Goal: Navigation & Orientation: Find specific page/section

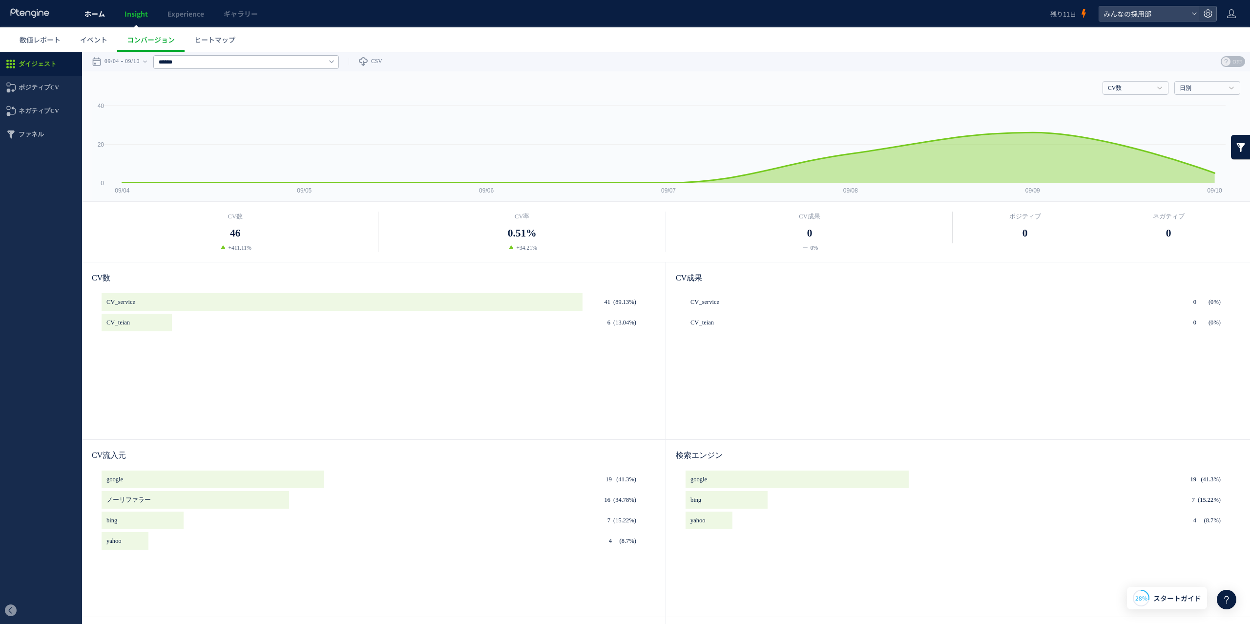
click at [92, 19] on link "ホーム" at bounding box center [95, 13] width 40 height 27
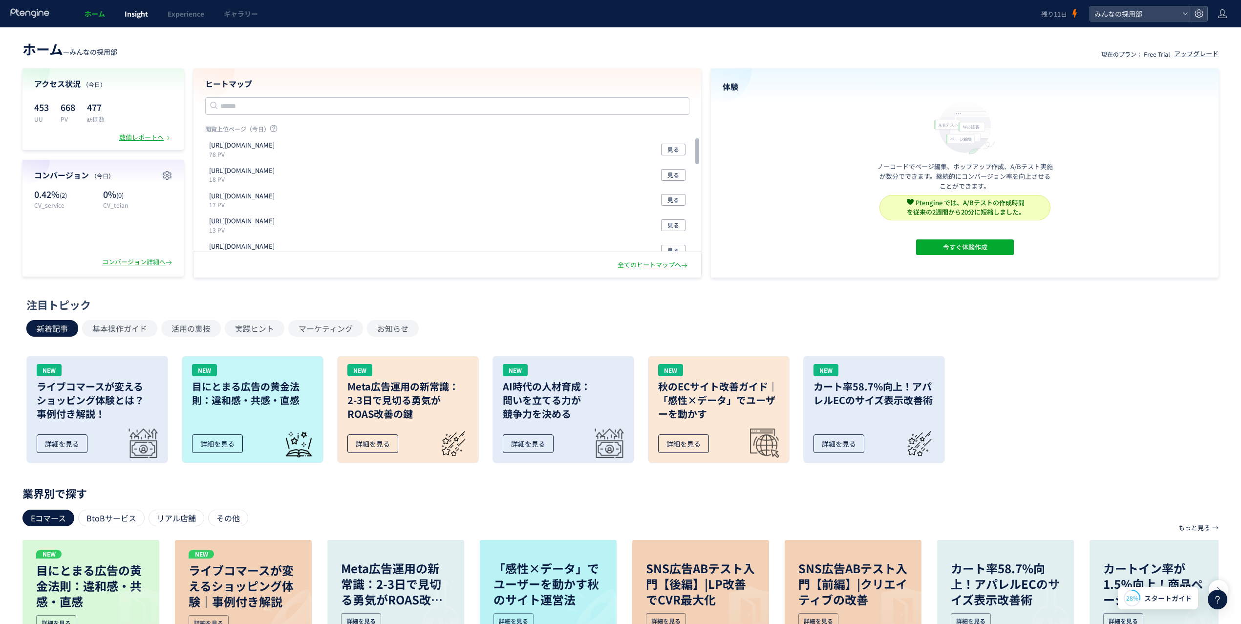
click at [139, 12] on span "Insight" at bounding box center [136, 14] width 23 height 10
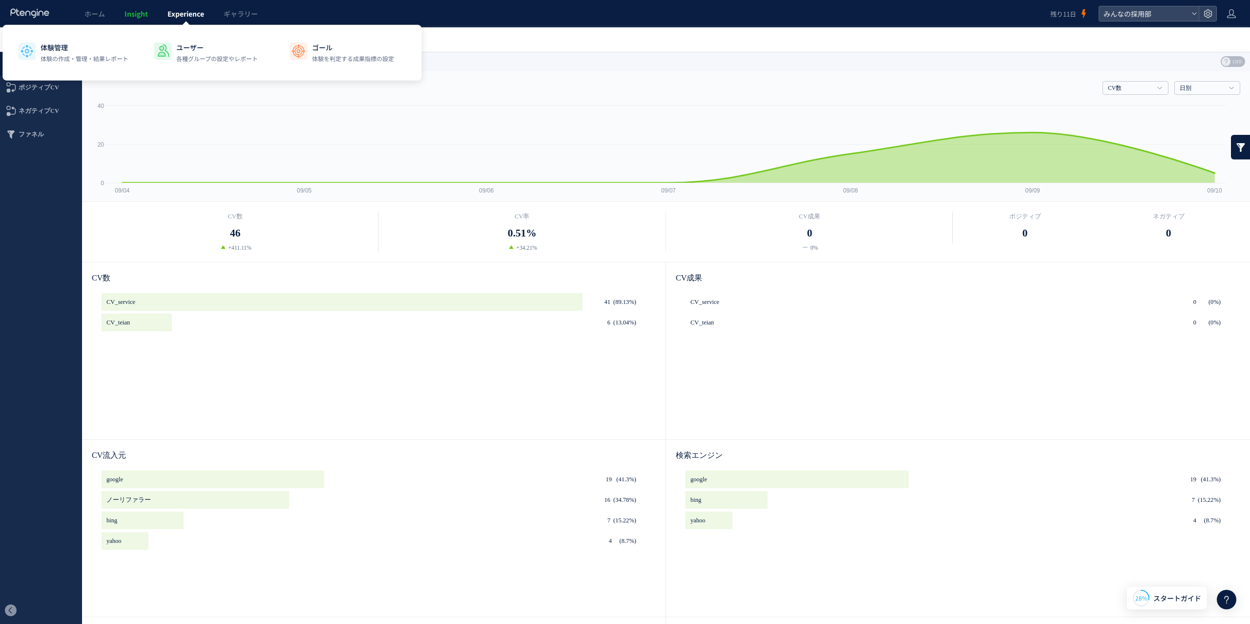
click at [187, 10] on span "Experience" at bounding box center [186, 14] width 37 height 10
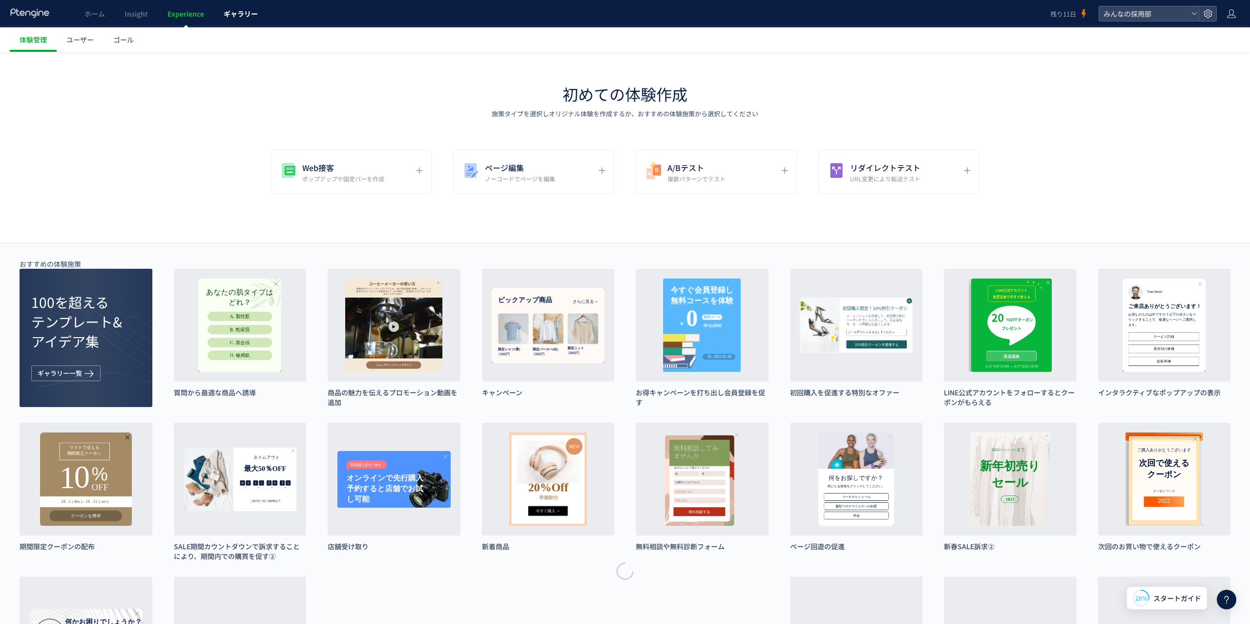
click at [238, 15] on span "ギャラリー" at bounding box center [241, 14] width 34 height 10
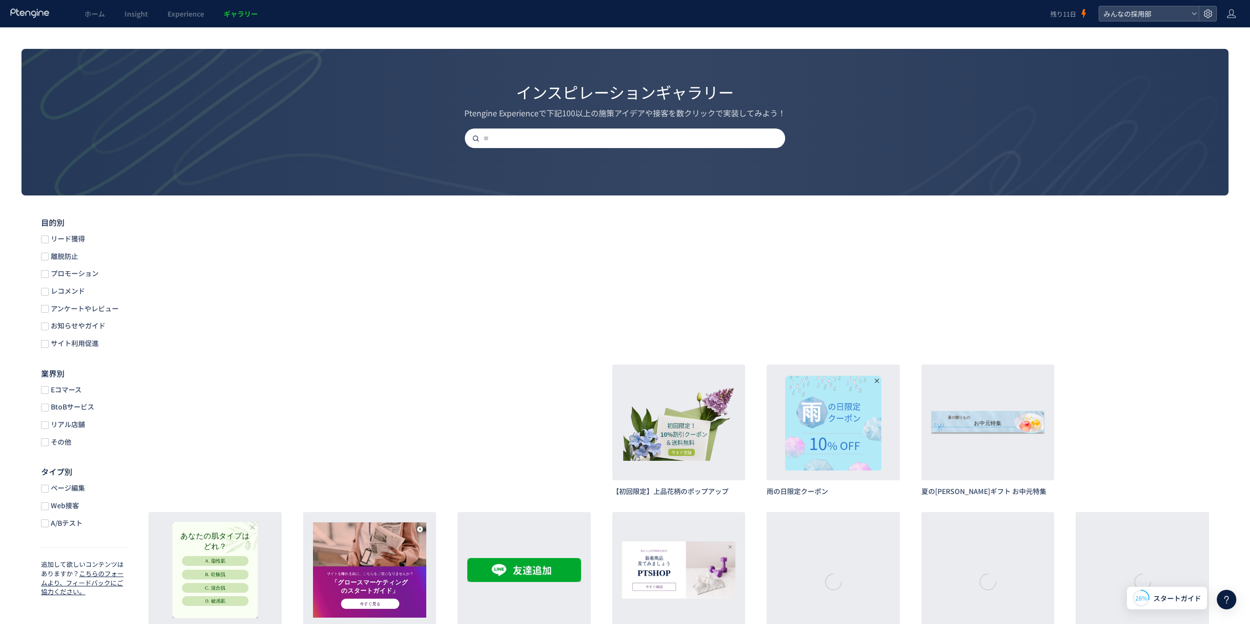
click at [244, 17] on span "ギャラリー" at bounding box center [241, 14] width 34 height 10
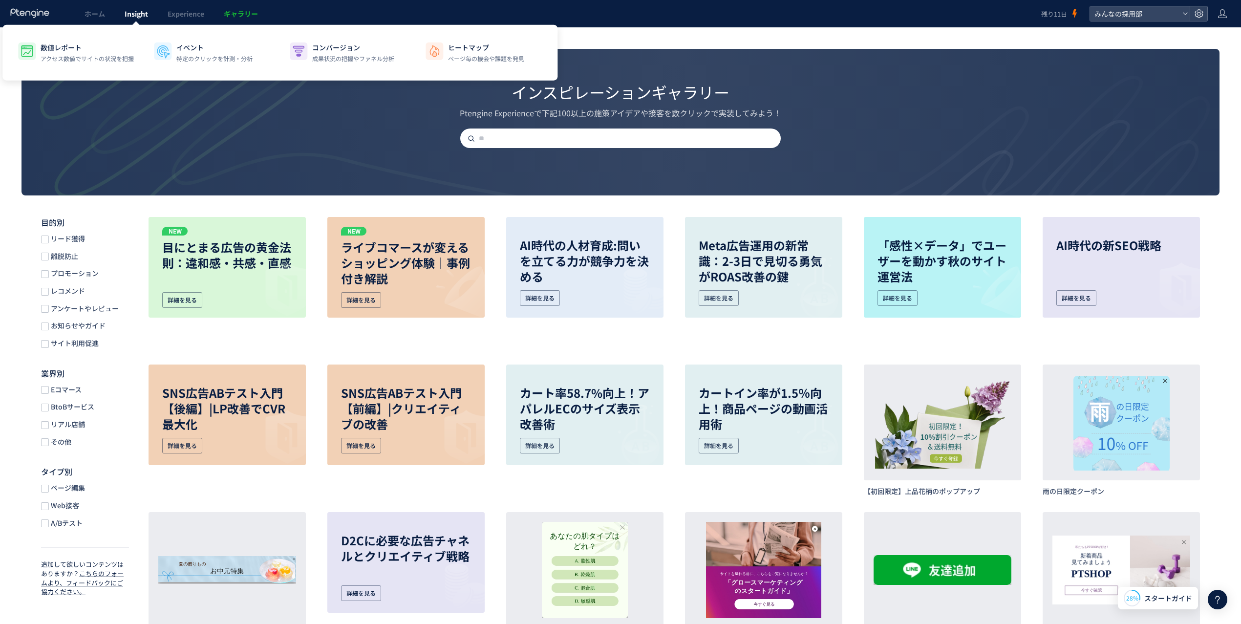
click at [127, 14] on span "Insight" at bounding box center [136, 14] width 23 height 10
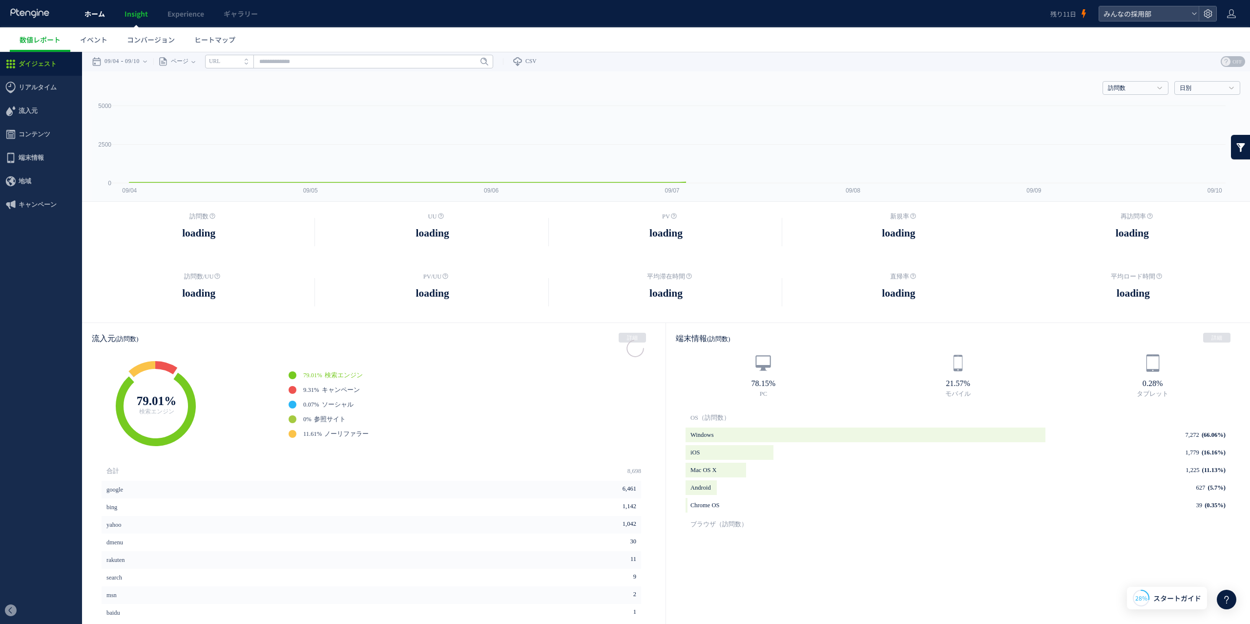
click at [89, 18] on span "ホーム" at bounding box center [94, 14] width 21 height 10
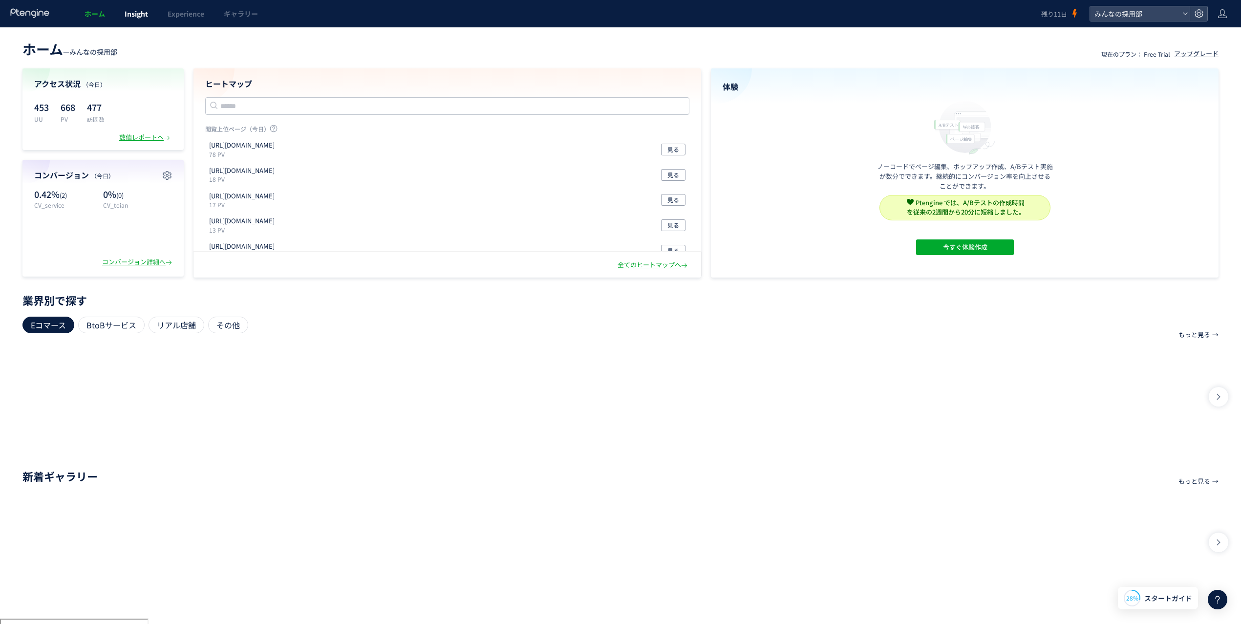
click at [115, 20] on link "Insight" at bounding box center [136, 13] width 43 height 27
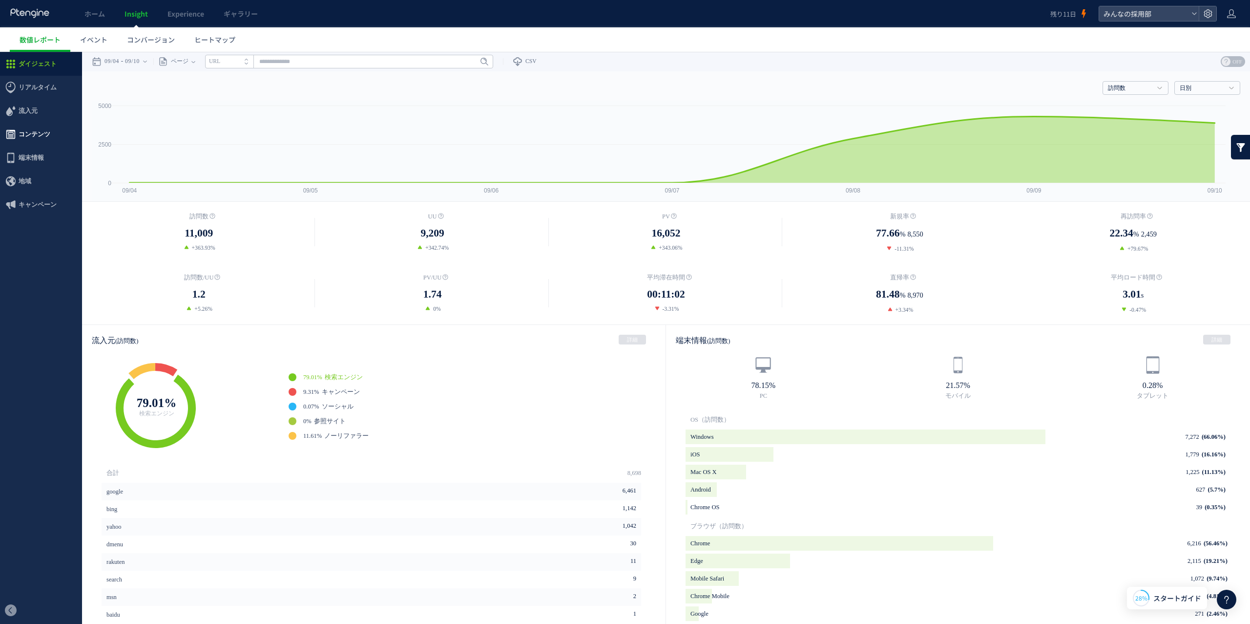
click at [36, 134] on span "コンテンツ" at bounding box center [35, 134] width 32 height 23
click at [44, 175] on link "入口ページ" at bounding box center [41, 174] width 82 height 11
click at [34, 175] on link "入口ページ" at bounding box center [41, 174] width 82 height 11
click at [211, 40] on span "ヒートマップ" at bounding box center [214, 40] width 41 height 10
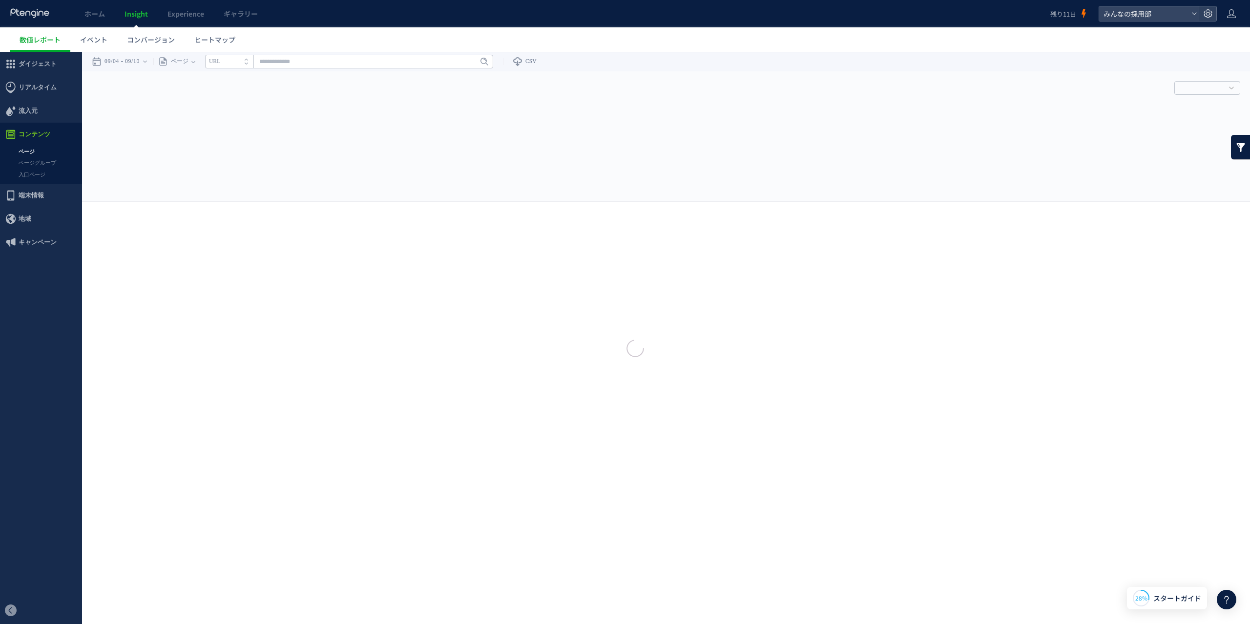
click at [223, 42] on div at bounding box center [625, 312] width 1250 height 624
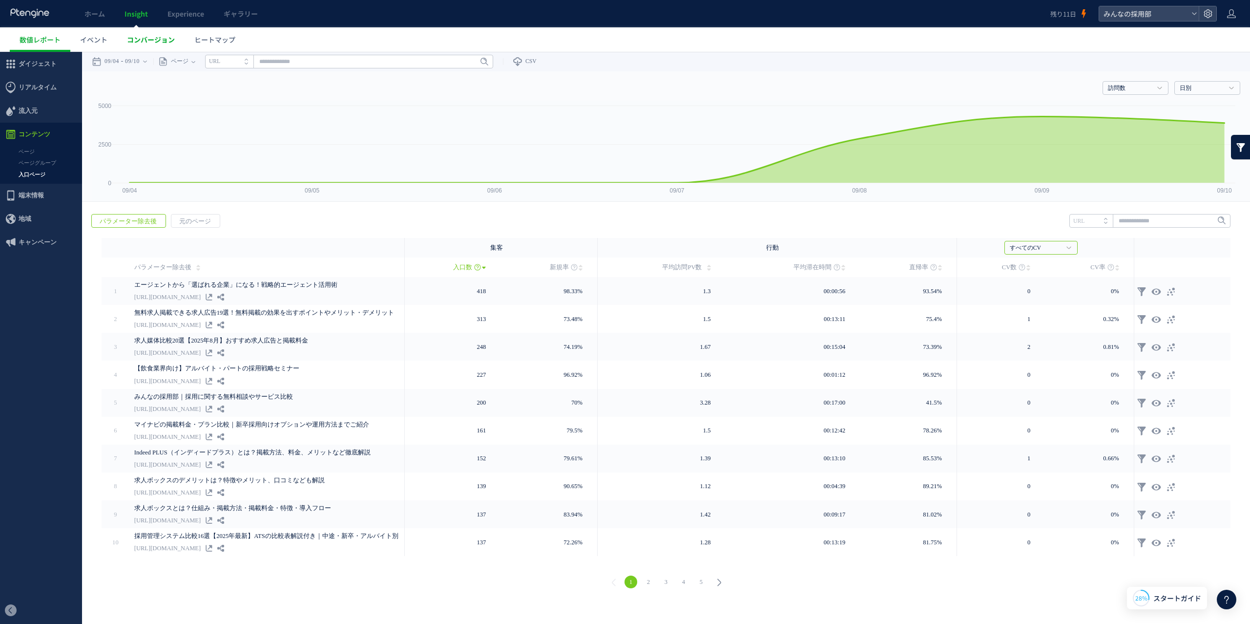
click at [151, 42] on span "コンバージョン" at bounding box center [151, 40] width 48 height 10
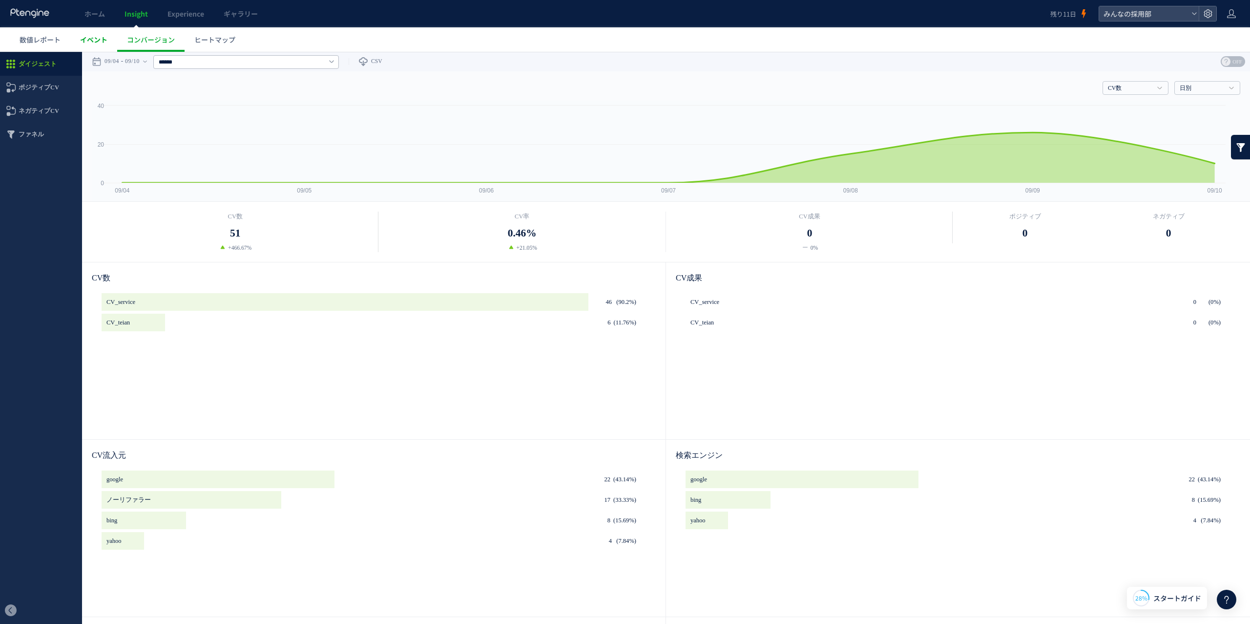
click at [91, 42] on span "イベント" at bounding box center [93, 40] width 27 height 10
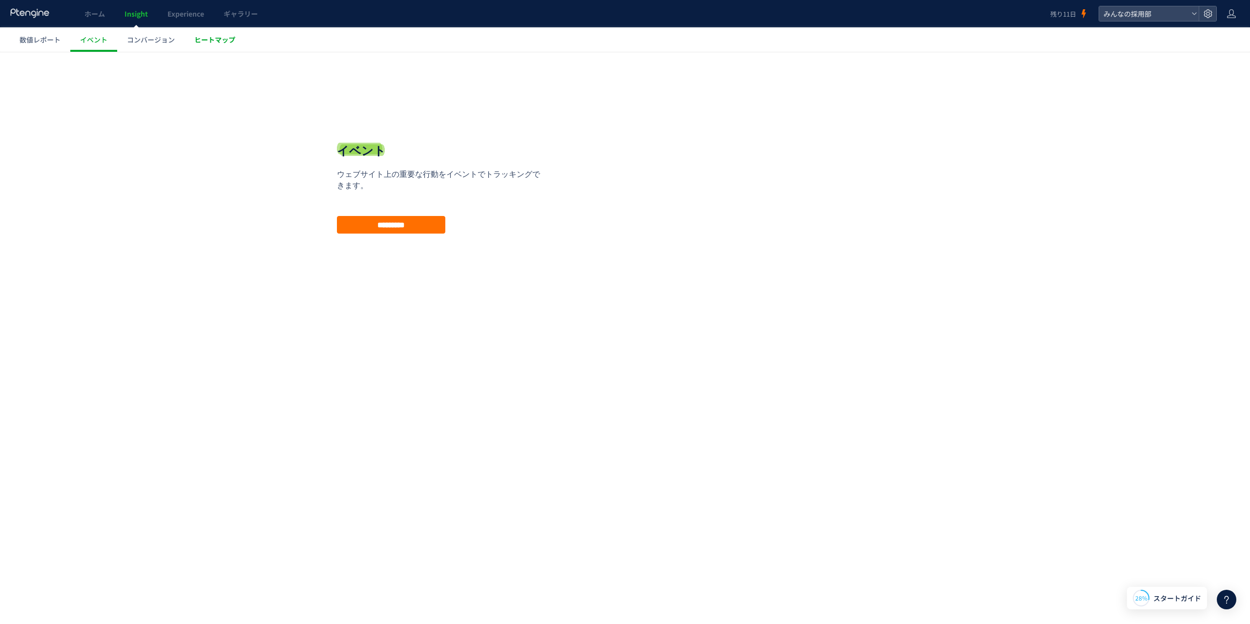
click at [212, 36] on span "ヒートマップ" at bounding box center [214, 40] width 41 height 10
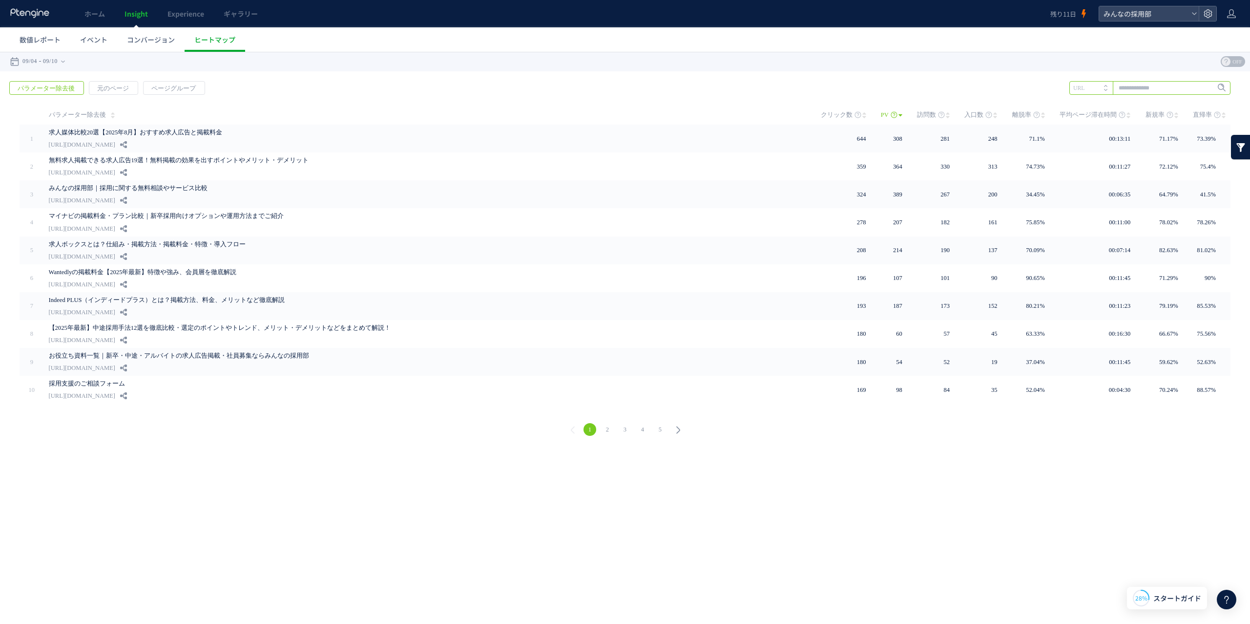
click at [1161, 87] on input "text" at bounding box center [1150, 88] width 161 height 14
paste input "**********"
type input "**********"
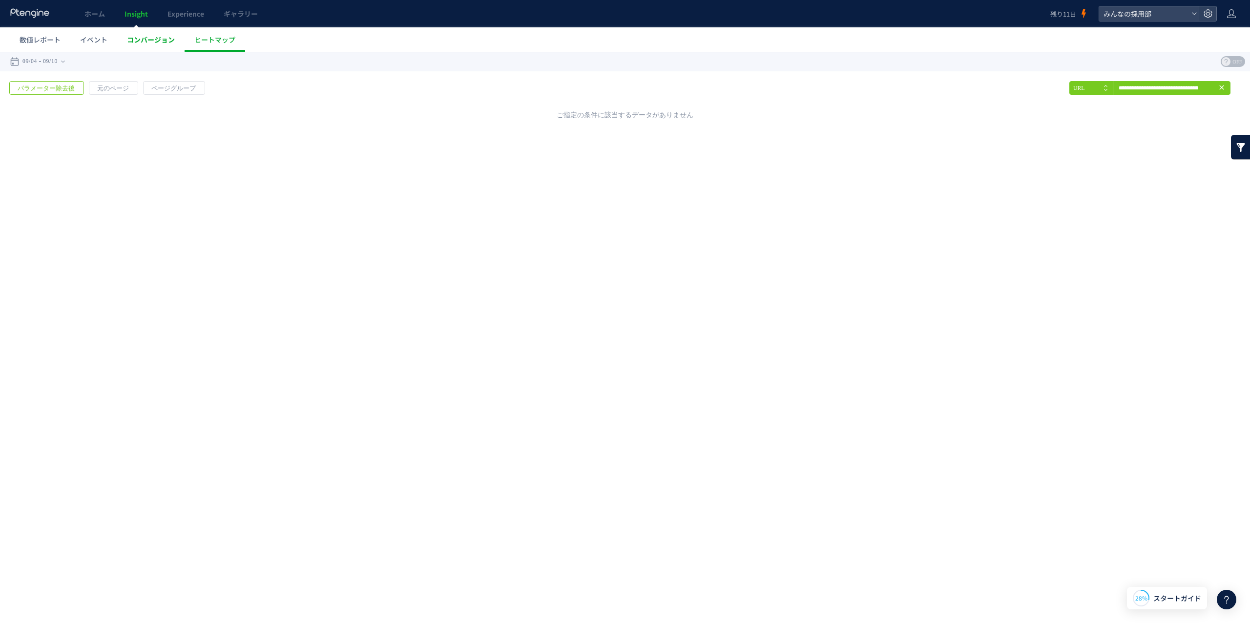
click at [144, 39] on span "コンバージョン" at bounding box center [151, 40] width 48 height 10
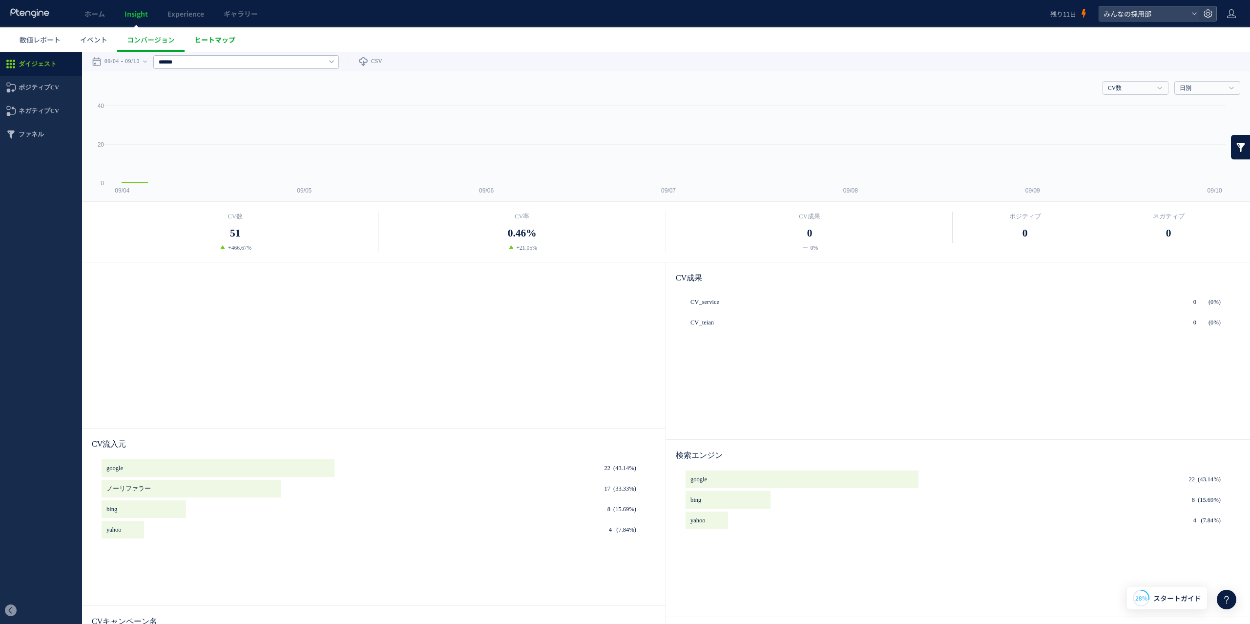
click at [227, 35] on span "ヒートマップ" at bounding box center [214, 40] width 41 height 10
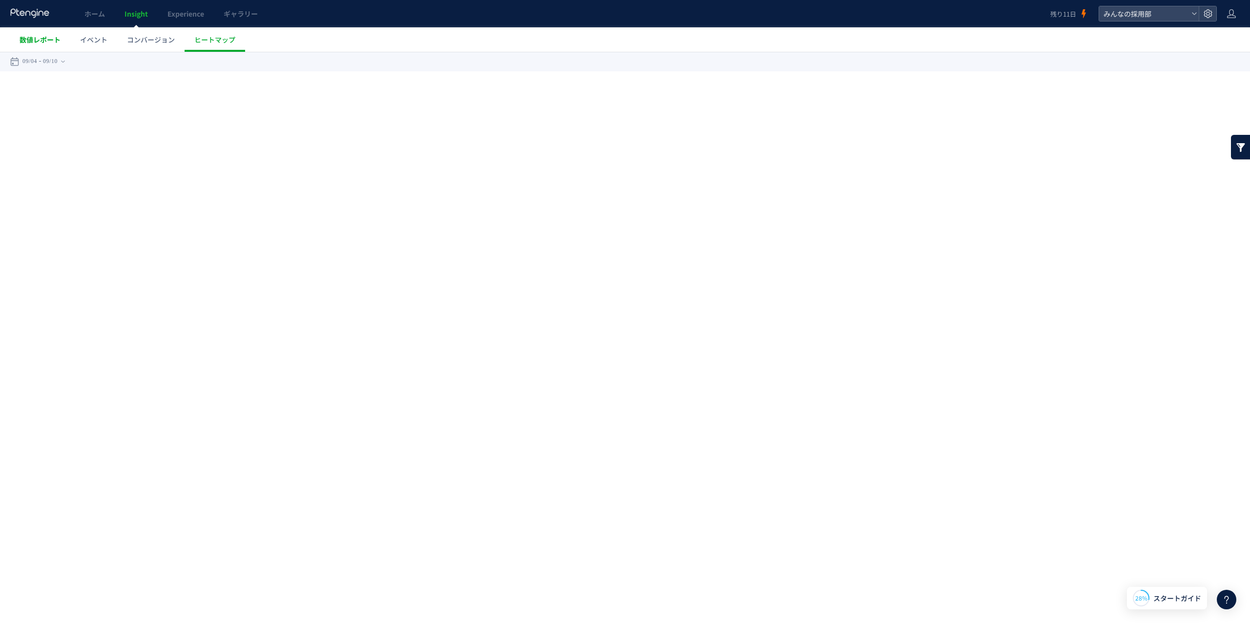
click at [62, 43] on link "数値レポート" at bounding box center [40, 39] width 61 height 24
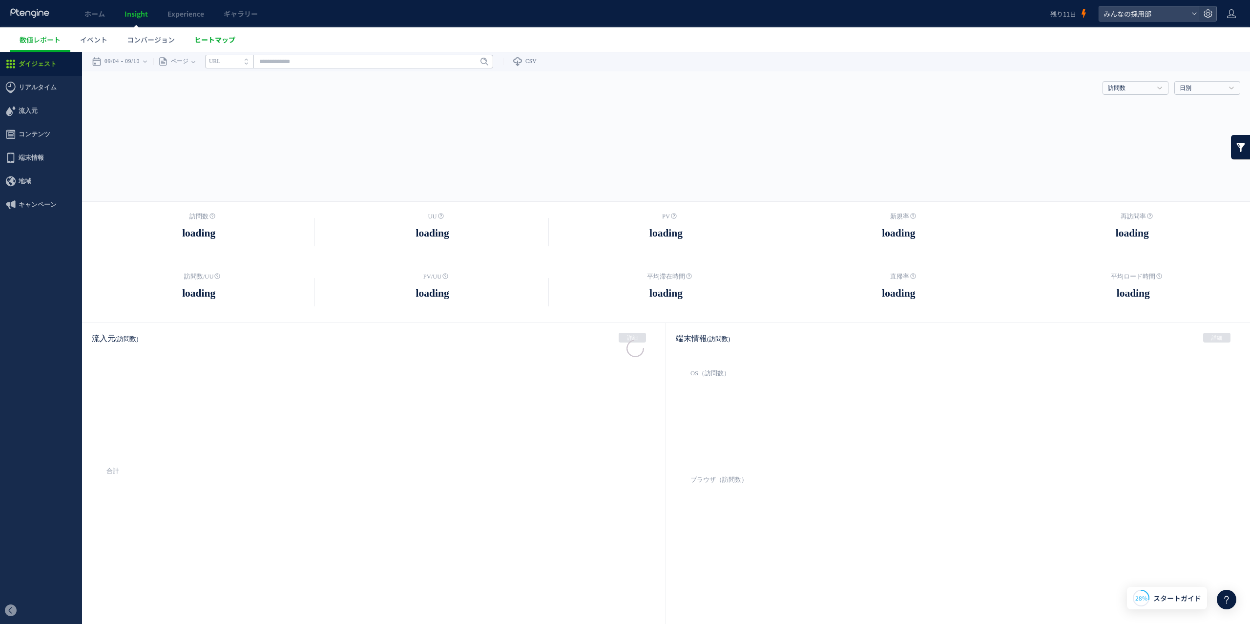
click at [214, 42] on span "ヒートマップ" at bounding box center [214, 40] width 41 height 10
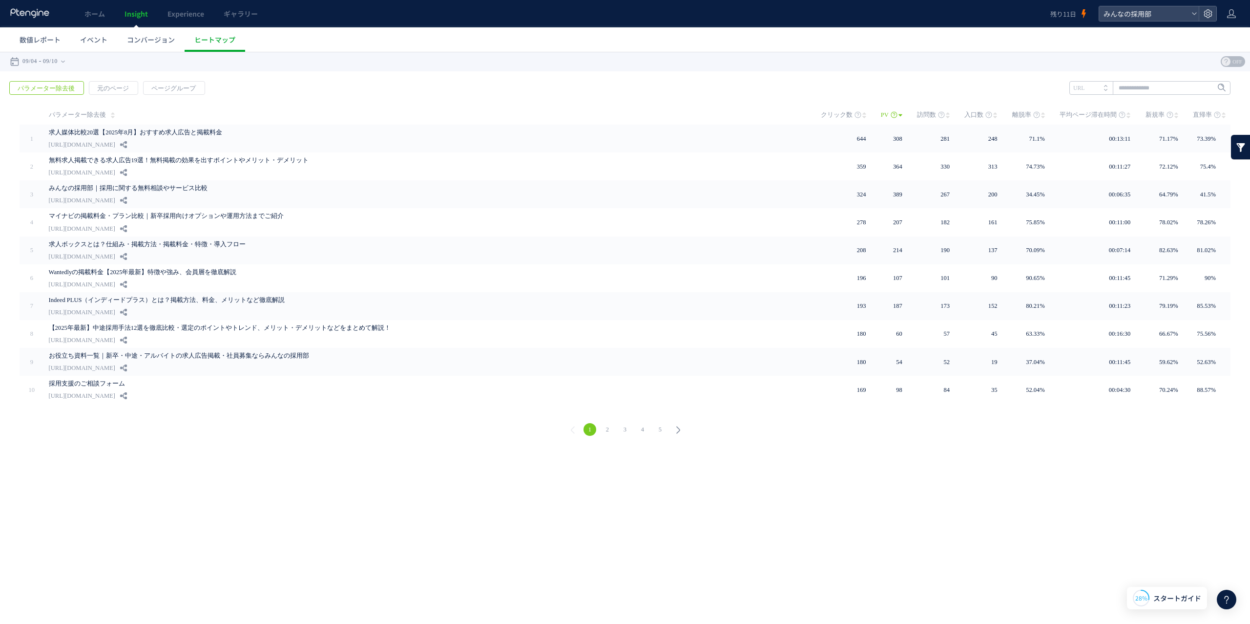
click at [1069, 448] on html ".cls-1 { fill-rule: evenodd; } .cls-1 { fill: #ececec; } .cls-2 { fill: #929292…" at bounding box center [625, 250] width 1250 height 397
click at [39, 43] on span "数値レポート" at bounding box center [40, 40] width 41 height 10
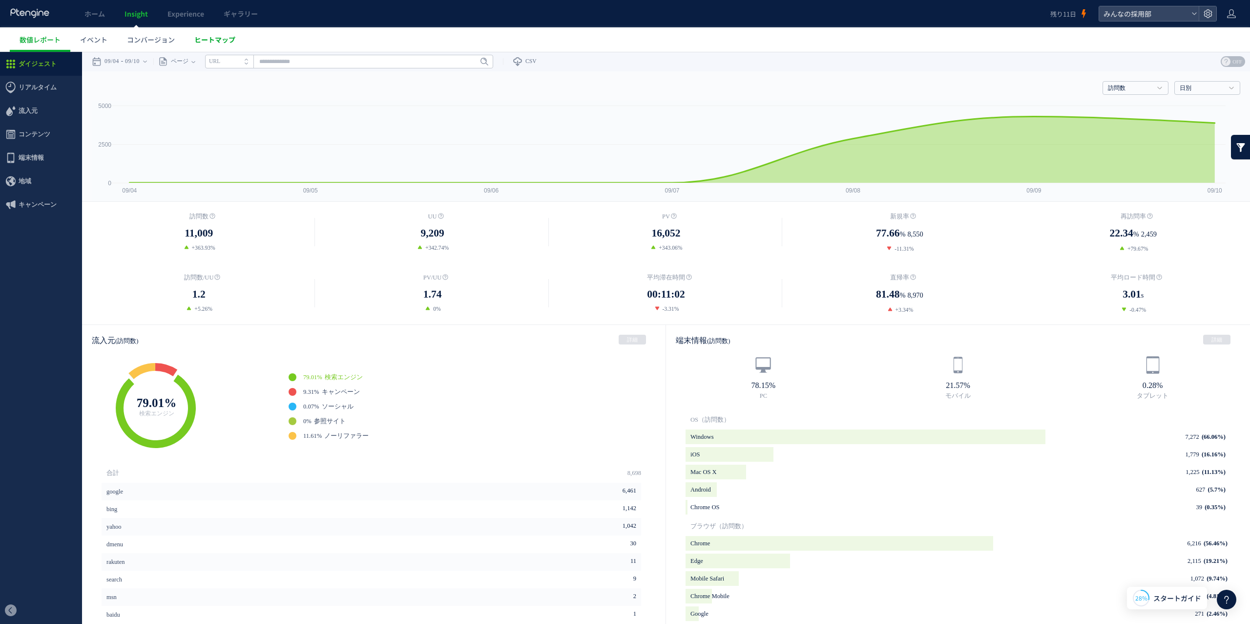
click at [216, 44] on link "ヒートマップ" at bounding box center [215, 39] width 61 height 24
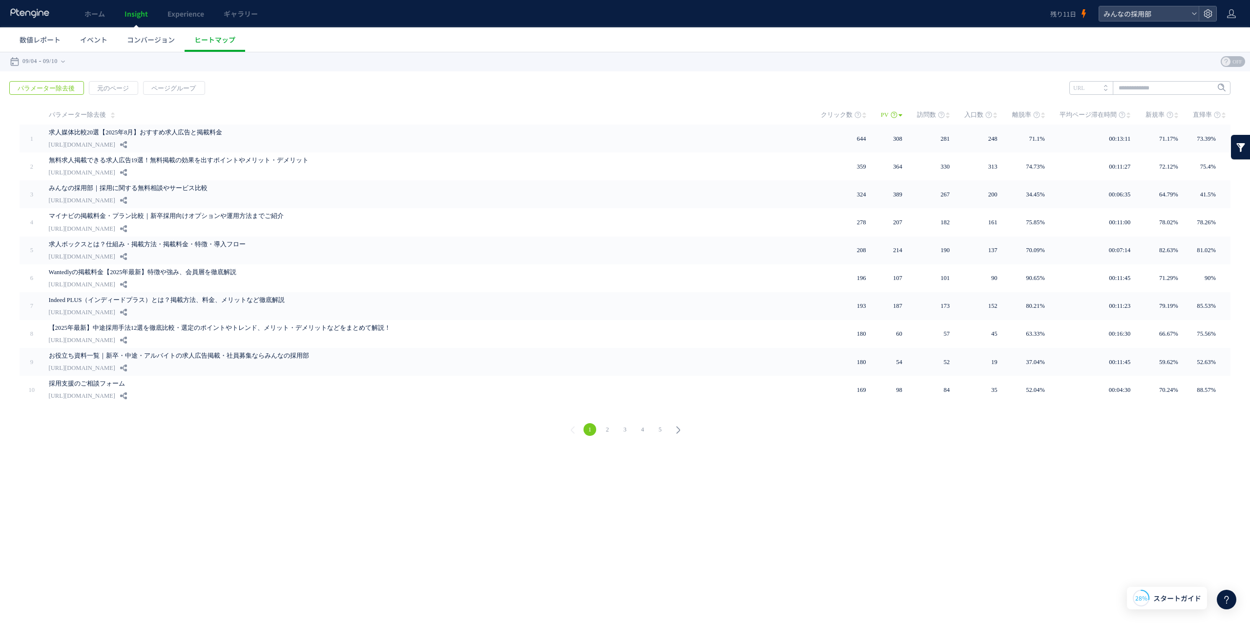
click at [344, 448] on html ".cls-1 { fill-rule: evenodd; } .cls-1 { fill: #ececec; } .cls-2 { fill: #929292…" at bounding box center [625, 250] width 1250 height 397
click at [38, 45] on link "数値レポート" at bounding box center [40, 39] width 61 height 24
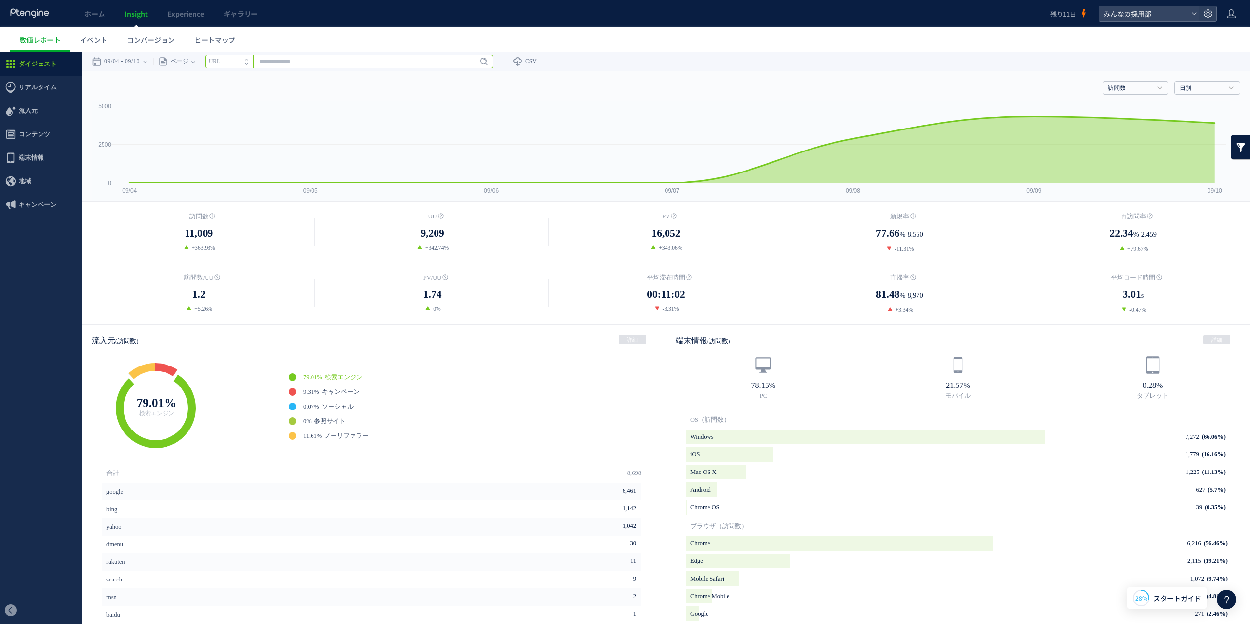
click at [313, 61] on input "text" at bounding box center [349, 62] width 288 height 14
click at [101, 36] on span "イベント" at bounding box center [93, 40] width 27 height 10
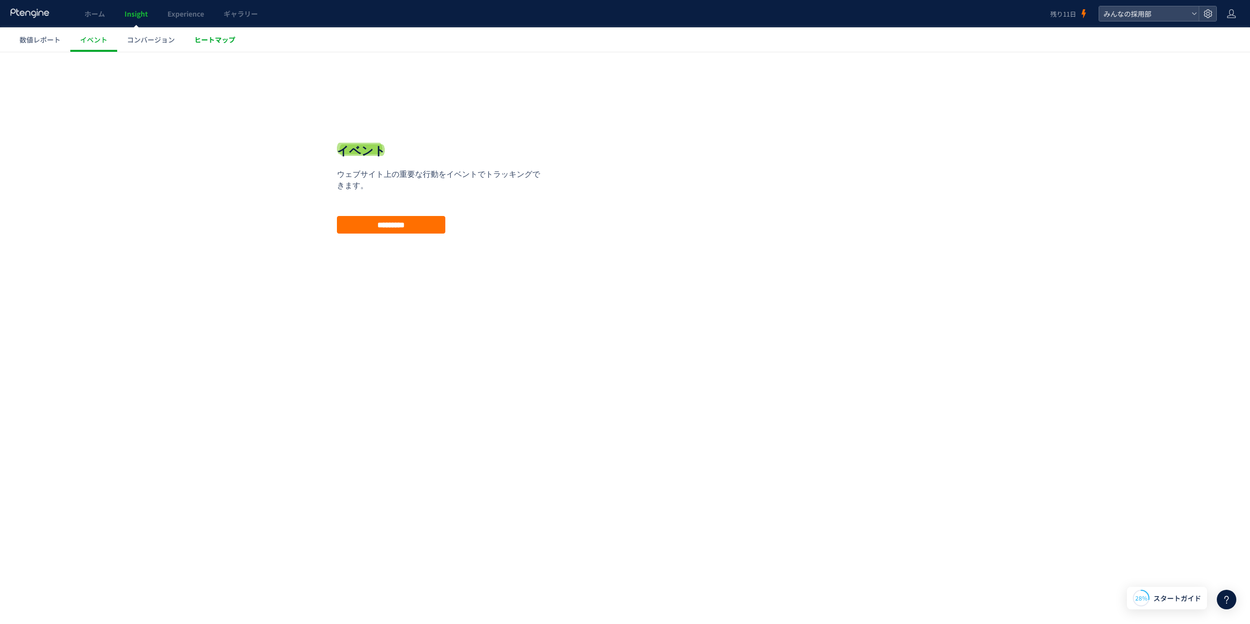
click at [214, 42] on span "ヒートマップ" at bounding box center [214, 40] width 41 height 10
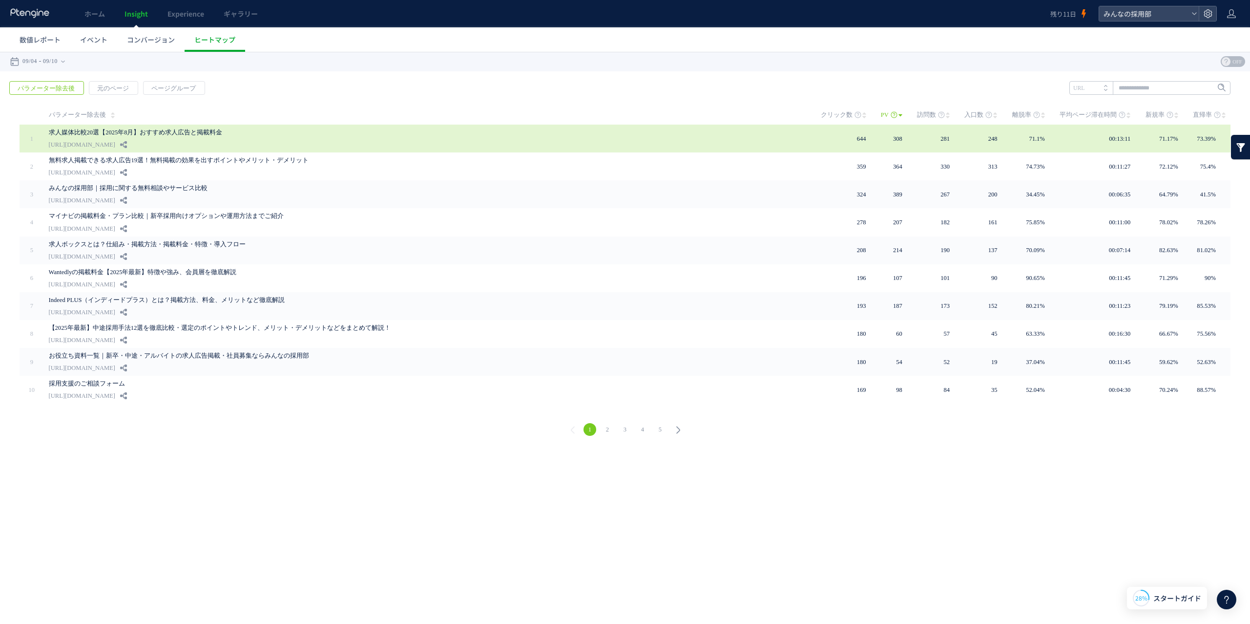
click at [205, 136] on link "求人媒体比較20選【2025年8月】おすすめ求人広告と掲載料金" at bounding box center [269, 132] width 440 height 12
